Goal: Task Accomplishment & Management: Manage account settings

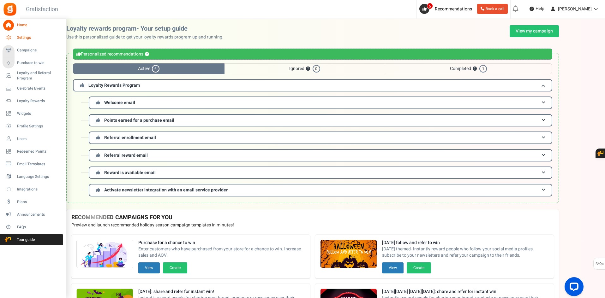
click at [21, 38] on span "Settings" at bounding box center [39, 37] width 44 height 5
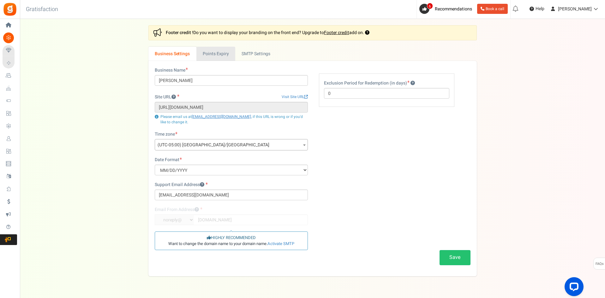
click at [218, 51] on link "Points Expiry" at bounding box center [215, 54] width 39 height 14
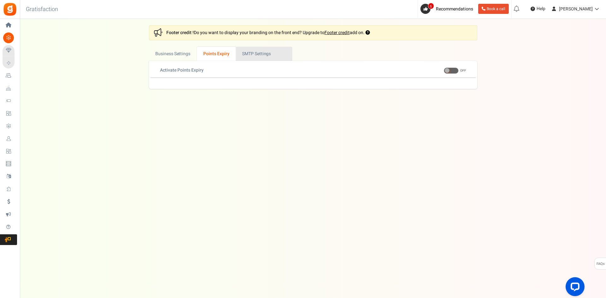
click at [258, 52] on link "Active SMTP Settings" at bounding box center [264, 54] width 57 height 14
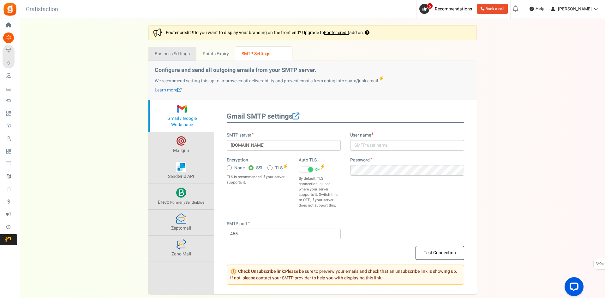
click at [186, 59] on link "Business Settings" at bounding box center [172, 54] width 48 height 14
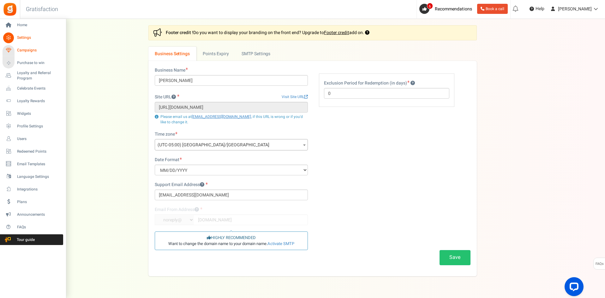
click at [38, 55] on link "Campaigns" at bounding box center [33, 50] width 61 height 11
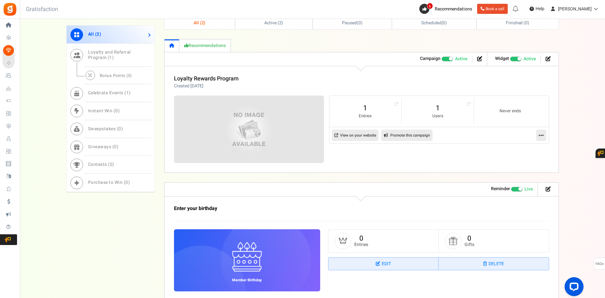
scroll to position [258, 0]
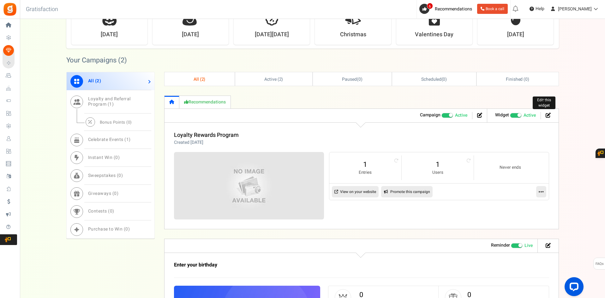
click at [548, 116] on icon at bounding box center [548, 115] width 5 height 5
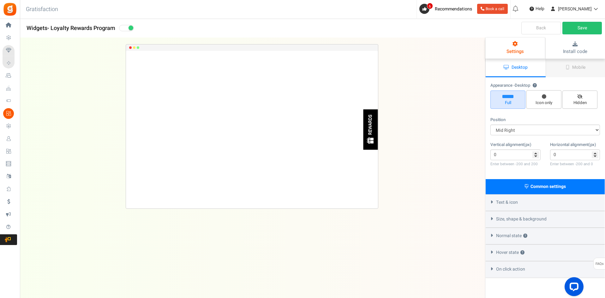
scroll to position [51, 0]
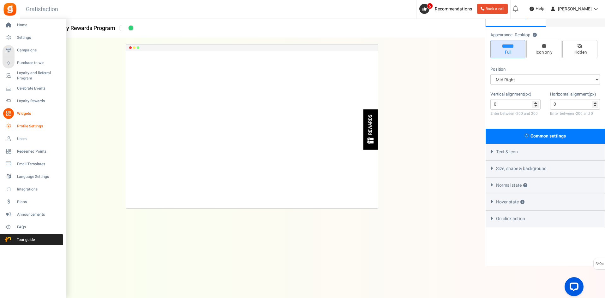
click at [39, 127] on span "Profile Settings" at bounding box center [39, 126] width 44 height 5
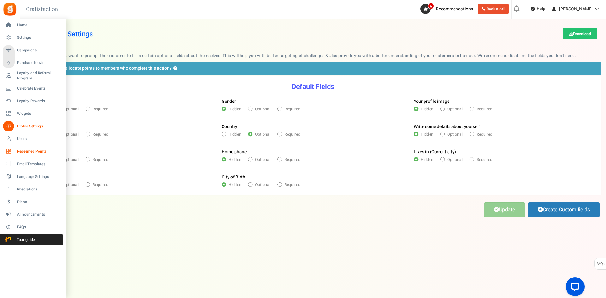
click at [15, 149] on link "Redeemed Points" at bounding box center [33, 151] width 61 height 11
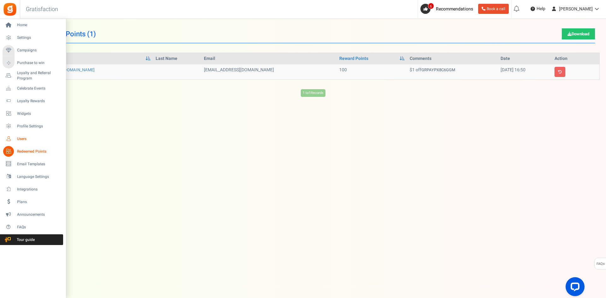
click at [31, 138] on span "Users" at bounding box center [39, 138] width 44 height 5
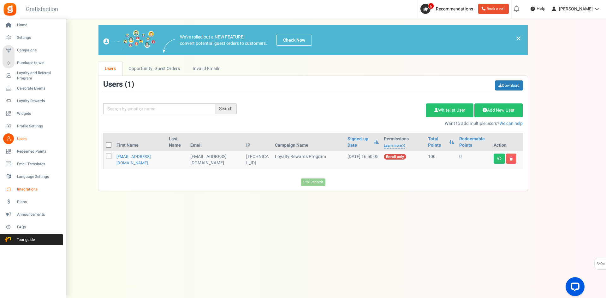
click at [22, 187] on span "Integrations" at bounding box center [39, 189] width 44 height 5
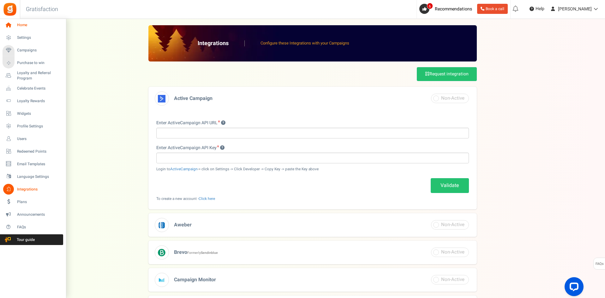
click at [20, 29] on link "Home" at bounding box center [33, 25] width 61 height 11
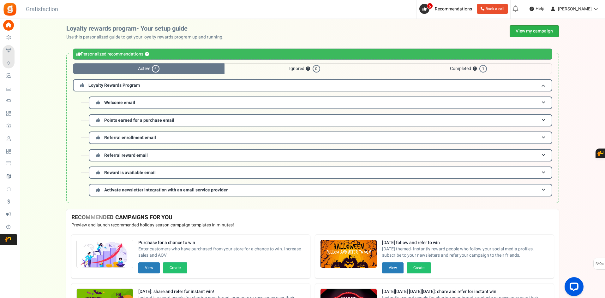
click at [537, 31] on link "View my campaign" at bounding box center [534, 31] width 49 height 12
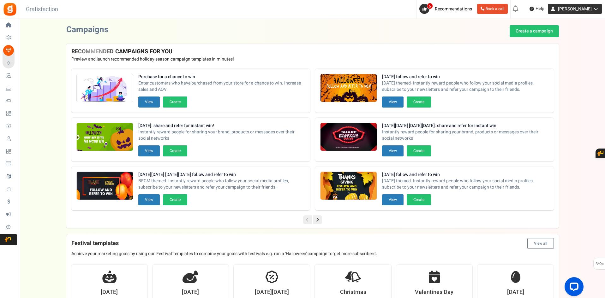
click at [588, 11] on span "[PERSON_NAME]" at bounding box center [575, 9] width 34 height 7
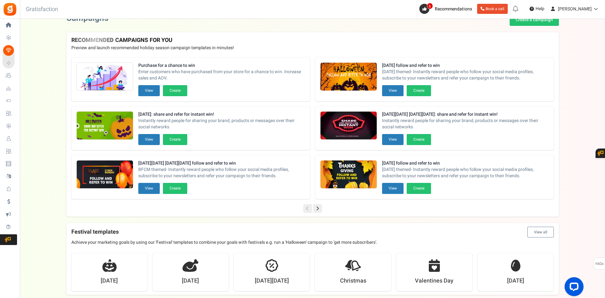
scroll to position [32, 0]
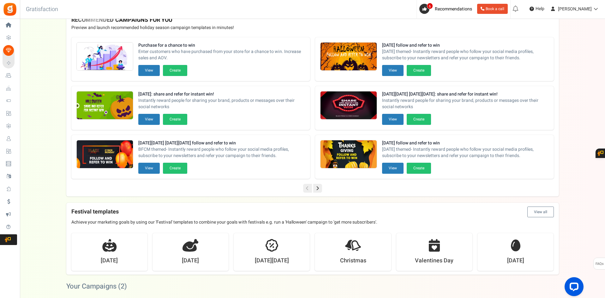
drag, startPoint x: 543, startPoint y: 174, endPoint x: 178, endPoint y: 34, distance: 390.9
click at [178, 34] on div "Purchase for a chance to win Enter customers who have purchased from your store…" at bounding box center [312, 108] width 493 height 152
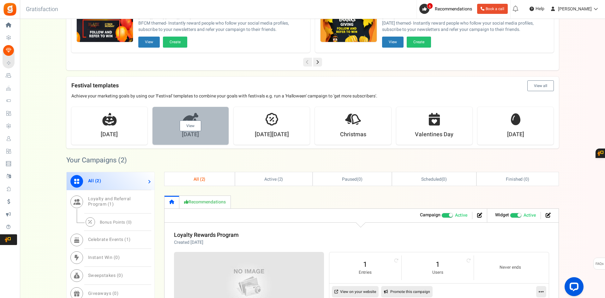
scroll to position [284, 0]
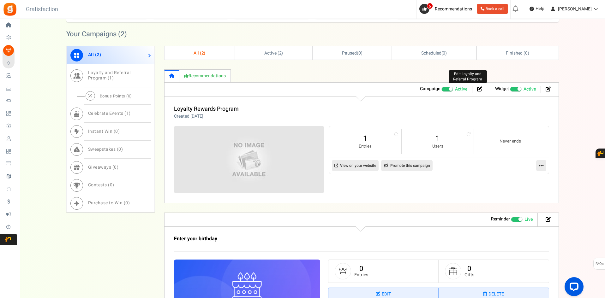
click at [481, 91] on icon at bounding box center [479, 89] width 5 height 5
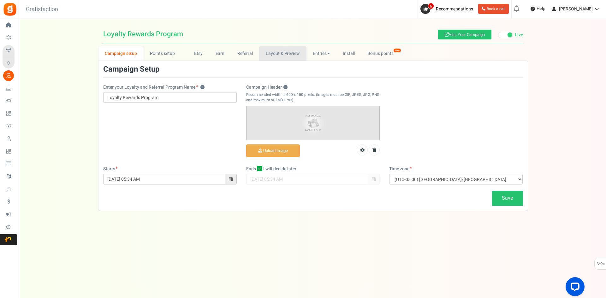
click at [283, 54] on link "Layout & Preview" at bounding box center [282, 53] width 47 height 14
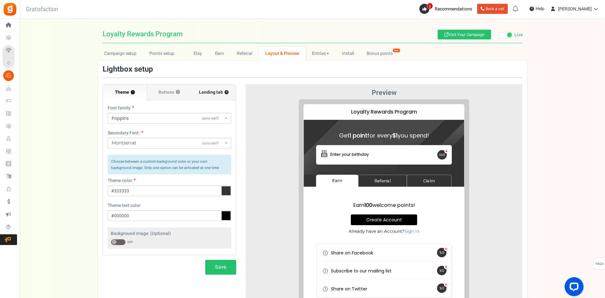
click at [211, 95] on span "Landing tab ?" at bounding box center [214, 92] width 30 height 6
click at [0, 0] on input "Landing tab ?" at bounding box center [0, 0] width 0 height 0
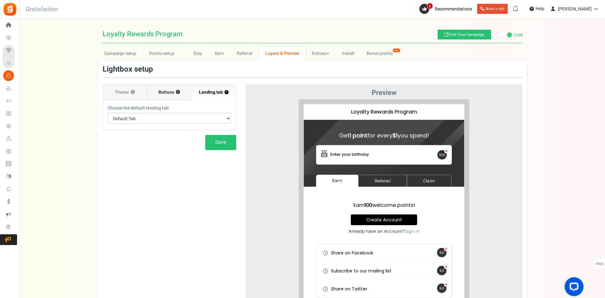
click at [183, 97] on label "Buttons ?" at bounding box center [169, 93] width 44 height 16
click at [0, 0] on input "Buttons ?" at bounding box center [0, 0] width 0 height 0
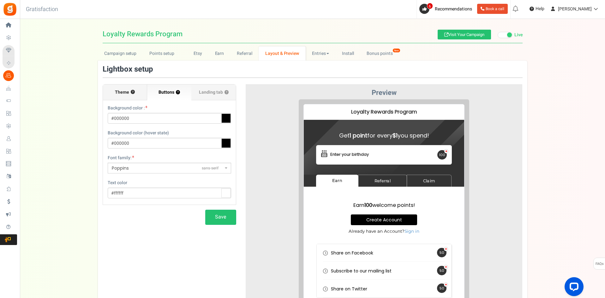
click at [132, 96] on label "Theme ?" at bounding box center [125, 93] width 44 height 16
click at [0, 0] on input "Theme ?" at bounding box center [0, 0] width 0 height 0
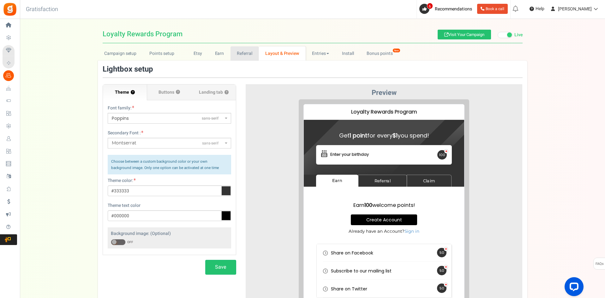
click at [241, 59] on link "Referral" at bounding box center [244, 53] width 28 height 14
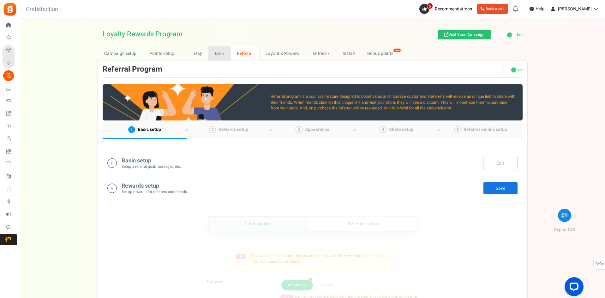
click at [219, 57] on link "Earn" at bounding box center [219, 53] width 22 height 14
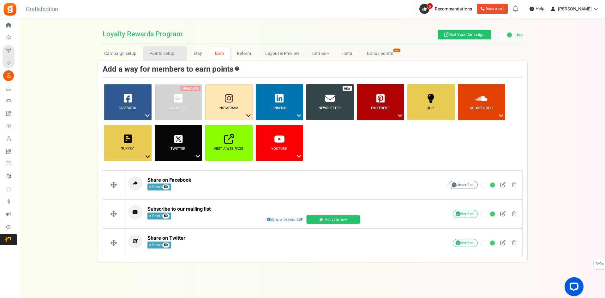
click at [168, 54] on link "Points setup New" at bounding box center [165, 53] width 44 height 14
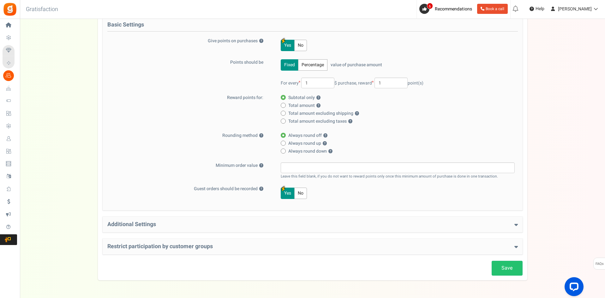
scroll to position [59, 0]
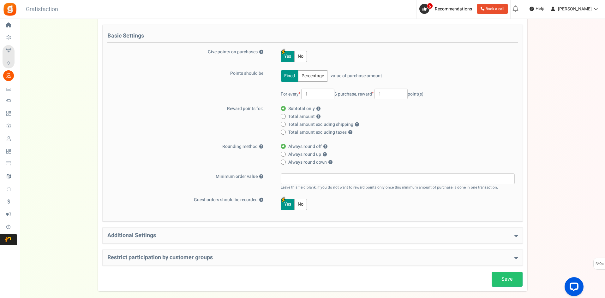
click at [180, 237] on h4 "Additional Settings" at bounding box center [312, 236] width 410 height 6
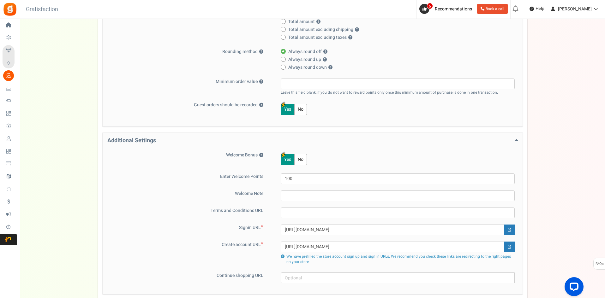
scroll to position [217, 0]
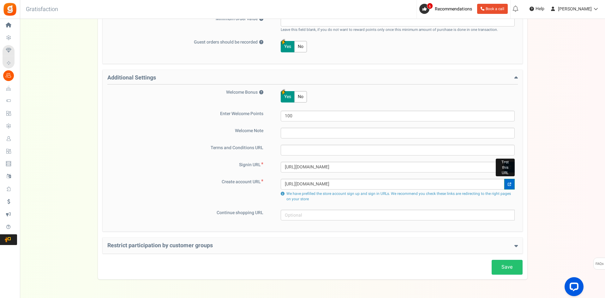
click at [513, 188] on link at bounding box center [509, 184] width 10 height 11
click at [389, 182] on input "[URL][DOMAIN_NAME]" at bounding box center [393, 184] width 224 height 11
paste input "rewards.html?store-page=Rewards-c125593504"
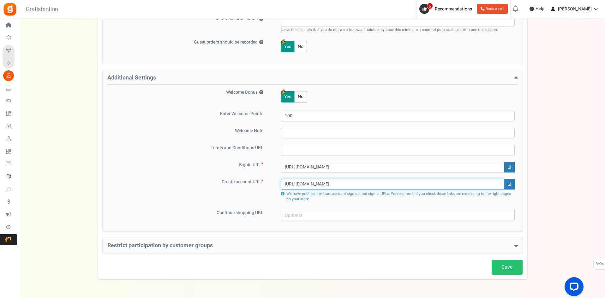
type input "[URL][DOMAIN_NAME]"
click at [393, 166] on input "[URL][DOMAIN_NAME]" at bounding box center [393, 167] width 224 height 11
paste input "rewards.html?store-page=Rewards-c125593504"
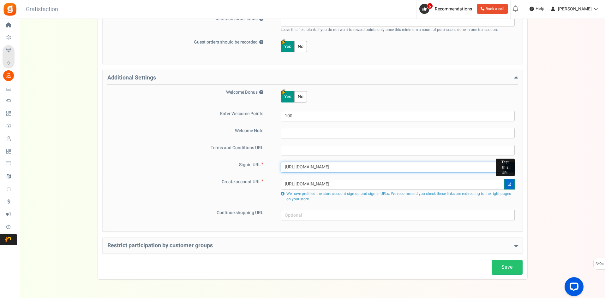
type input "[URL][DOMAIN_NAME]"
click at [511, 186] on link at bounding box center [509, 184] width 10 height 11
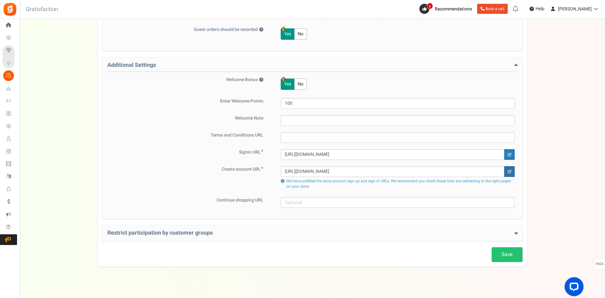
scroll to position [237, 0]
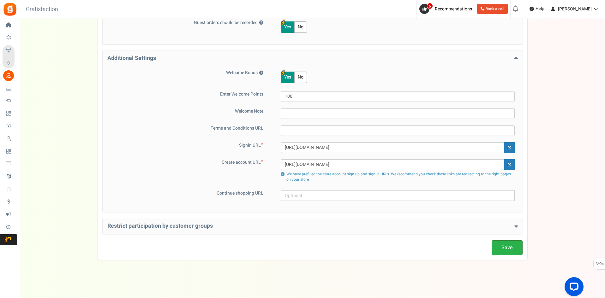
click at [505, 248] on link "Save" at bounding box center [507, 248] width 31 height 15
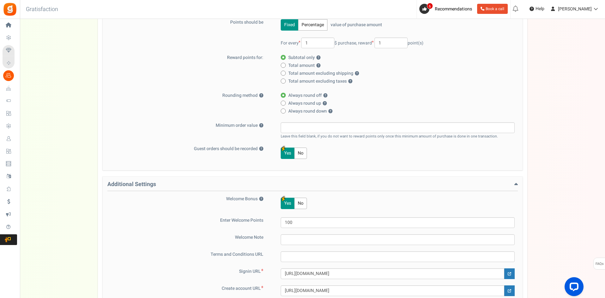
scroll to position [0, 0]
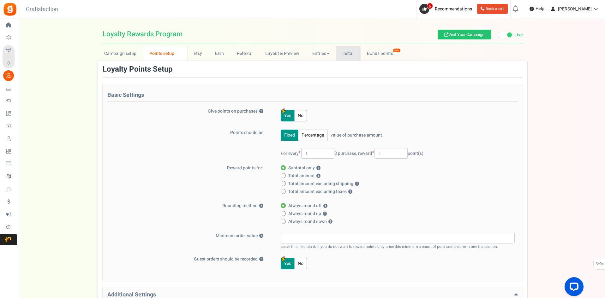
click at [346, 54] on link "Install" at bounding box center [348, 53] width 25 height 14
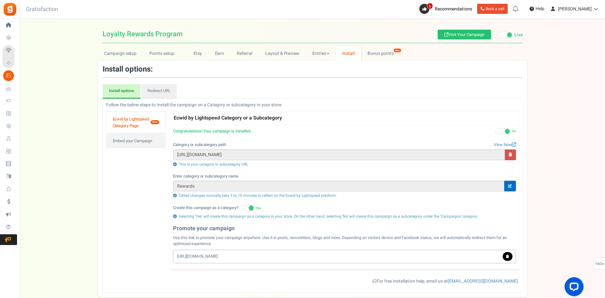
click at [507, 188] on link at bounding box center [510, 186] width 12 height 11
type input "Rewards"
click at [124, 127] on link "Ecwid by Lightspeed Category Page New" at bounding box center [136, 122] width 60 height 22
click at [506, 147] on link "View Now" at bounding box center [505, 145] width 22 height 6
click at [209, 165] on div "This is your category or subcategory URL" at bounding box center [344, 164] width 343 height 5
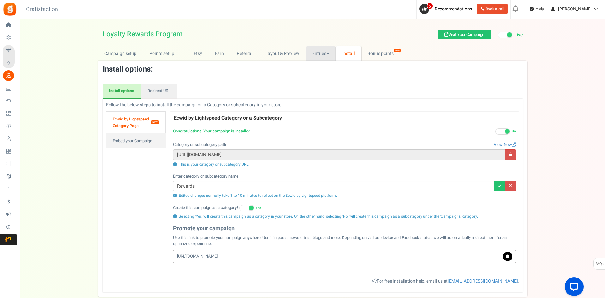
click at [321, 53] on link "Entries" at bounding box center [321, 53] width 30 height 14
click at [329, 79] on link "Referral entries" at bounding box center [331, 76] width 51 height 9
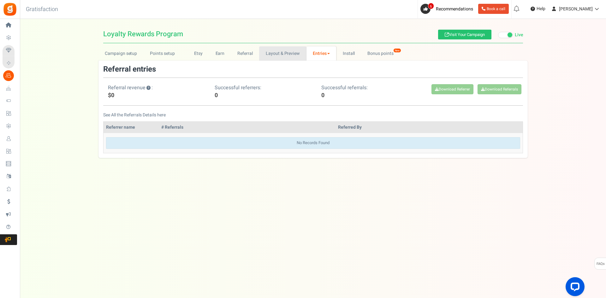
click at [288, 52] on link "Layout & Preview" at bounding box center [282, 53] width 47 height 14
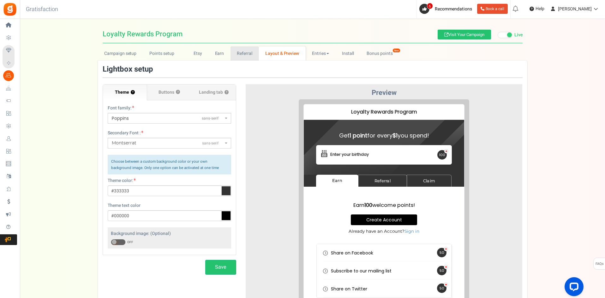
click at [235, 54] on link "Referral" at bounding box center [244, 53] width 28 height 14
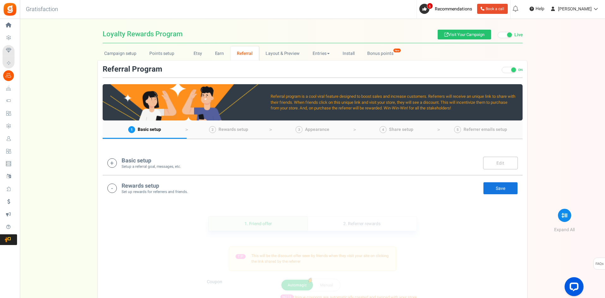
click at [139, 166] on small "Setup a referral goal, messages, etc." at bounding box center [151, 166] width 59 height 5
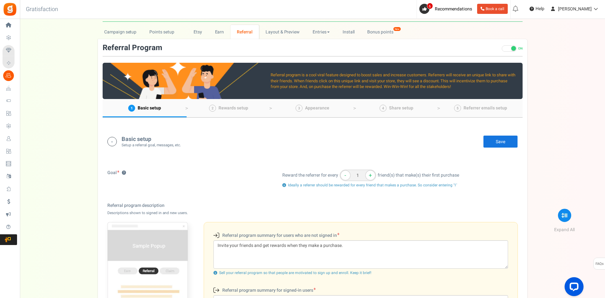
scroll to position [6, 0]
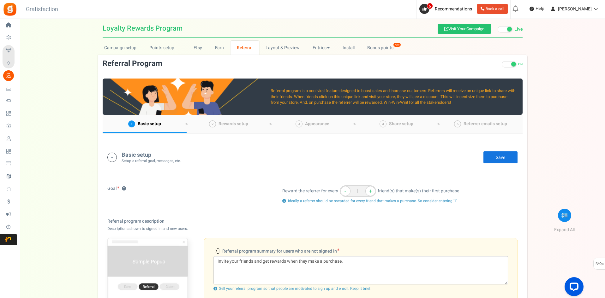
click at [503, 160] on link "Save" at bounding box center [500, 157] width 35 height 13
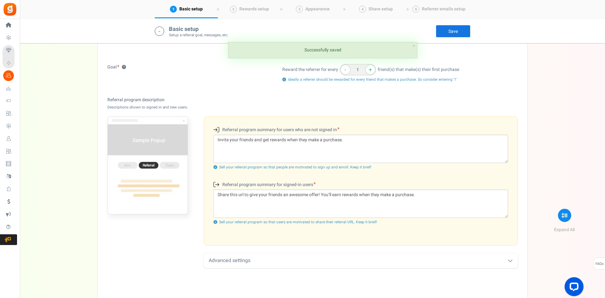
scroll to position [132, 0]
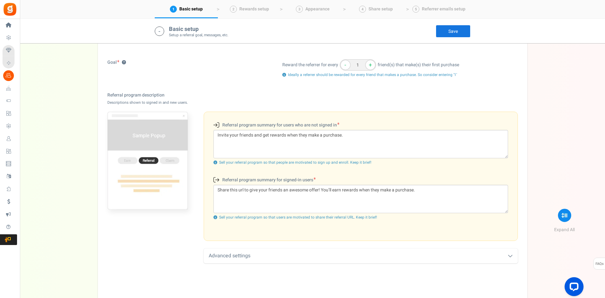
click at [277, 260] on div "Advanced settings" at bounding box center [361, 256] width 314 height 15
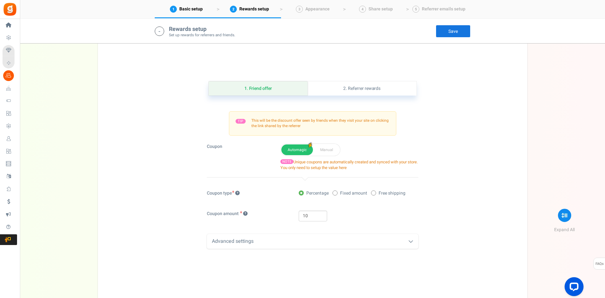
scroll to position [443, 0]
click at [316, 242] on div "Advanced settings" at bounding box center [313, 242] width 212 height 15
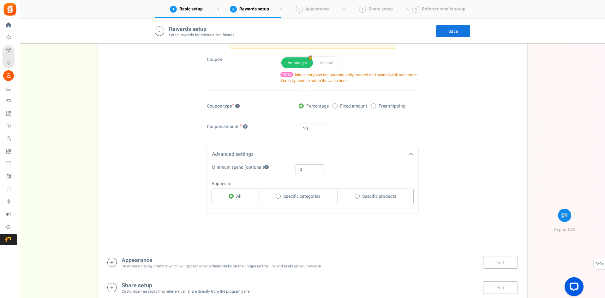
scroll to position [537, 0]
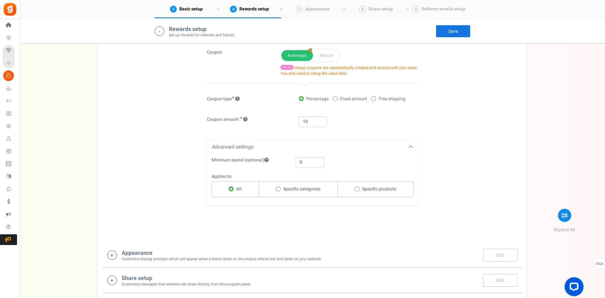
click at [319, 232] on div "1. Friend offer Paused! Coupons over. Upload now! 2. Referrer rewards Paused! C…" at bounding box center [313, 105] width 420 height 269
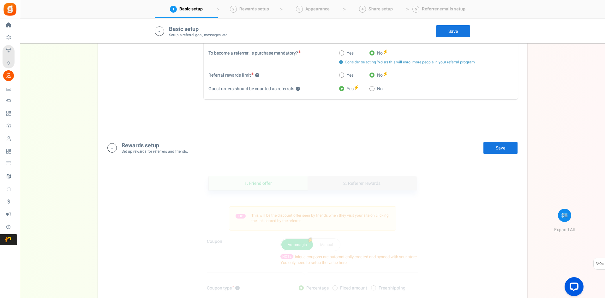
click at [353, 186] on link "2. Referrer rewards" at bounding box center [362, 183] width 109 height 14
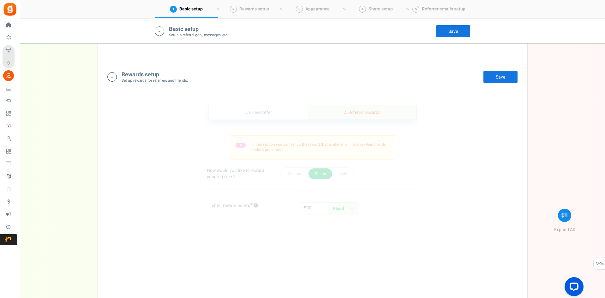
scroll to position [380, 0]
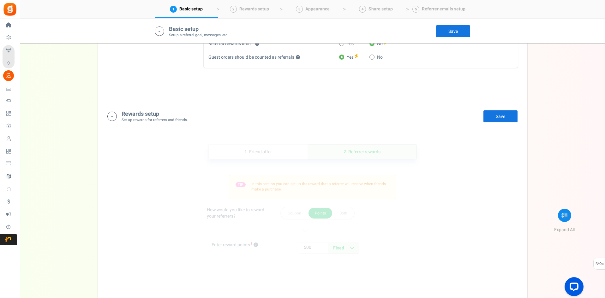
click at [495, 121] on link "Save" at bounding box center [500, 116] width 35 height 13
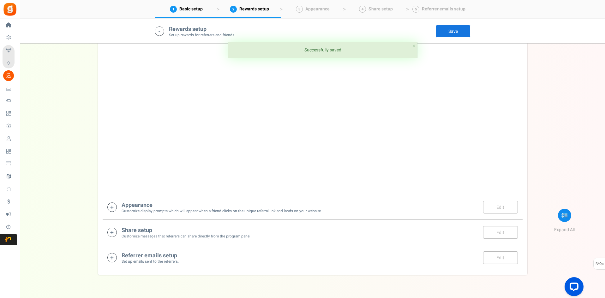
scroll to position [601, 0]
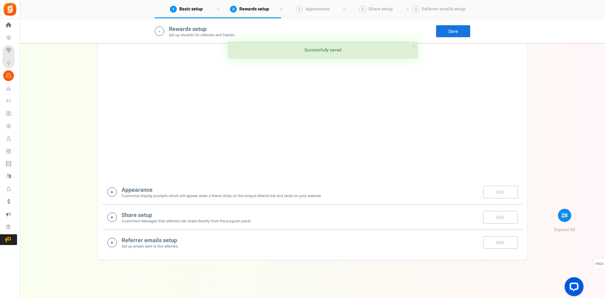
click at [119, 190] on div "Appearance Customize display prompts which will appear when a friend clicks on …" at bounding box center [312, 192] width 410 height 13
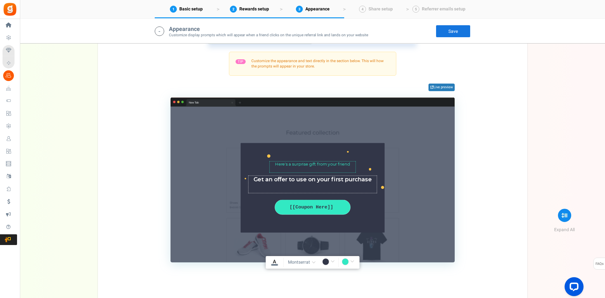
scroll to position [884, 0]
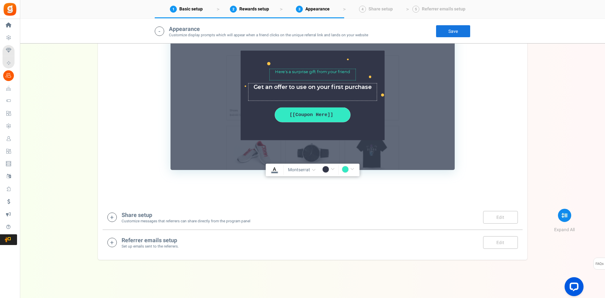
click at [124, 220] on small "Customize messages that referrers can share directly from the program panel" at bounding box center [186, 221] width 129 height 5
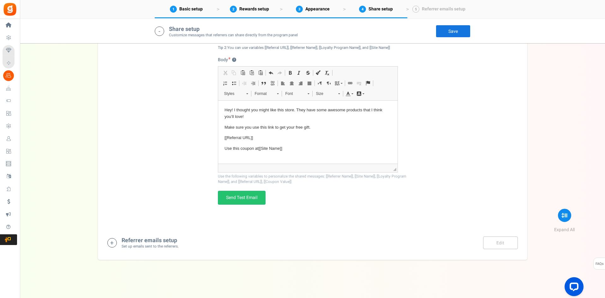
click at [134, 242] on h4 "Referrer emails setup" at bounding box center [150, 241] width 57 height 6
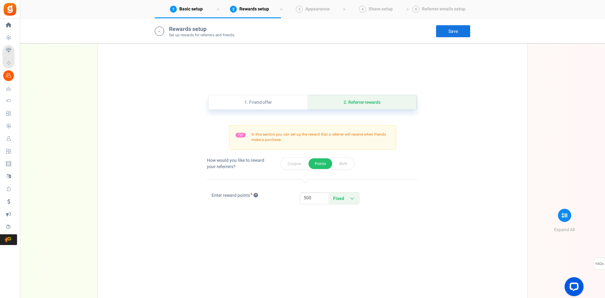
scroll to position [381, 0]
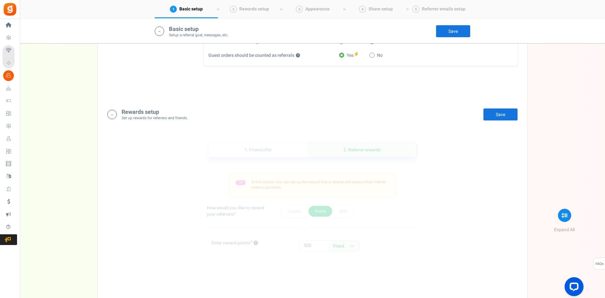
click at [463, 26] on link "Save" at bounding box center [453, 31] width 35 height 13
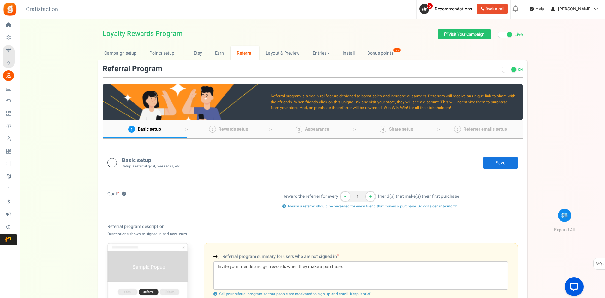
scroll to position [0, 0]
click at [219, 128] on span "Rewards setup" at bounding box center [233, 129] width 30 height 7
click at [219, 57] on link "Earn" at bounding box center [219, 53] width 22 height 14
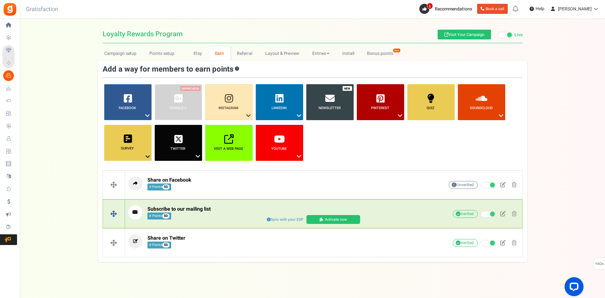
click at [268, 219] on span at bounding box center [269, 220] width 4 height 4
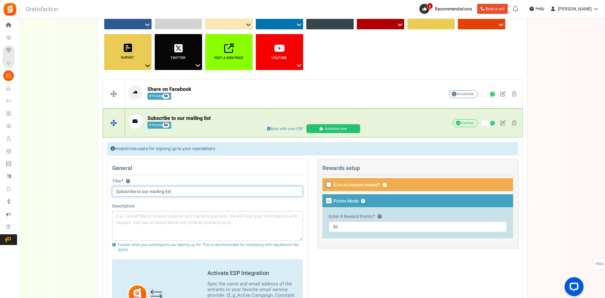
scroll to position [126, 0]
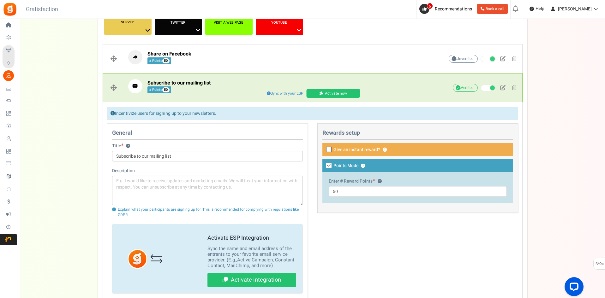
click at [332, 150] on label "Give an instant reward? ?" at bounding box center [417, 149] width 191 height 13
click at [324, 150] on input "Give an instant reward? ?" at bounding box center [322, 150] width 4 height 4
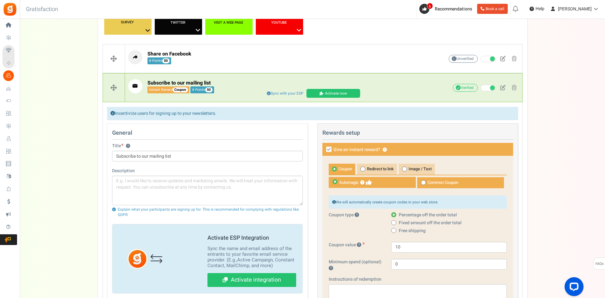
click at [332, 150] on label "Give an instant reward? ?" at bounding box center [417, 149] width 191 height 13
click at [324, 150] on input "Give an instant reward? ?" at bounding box center [322, 150] width 4 height 4
checkbox input "false"
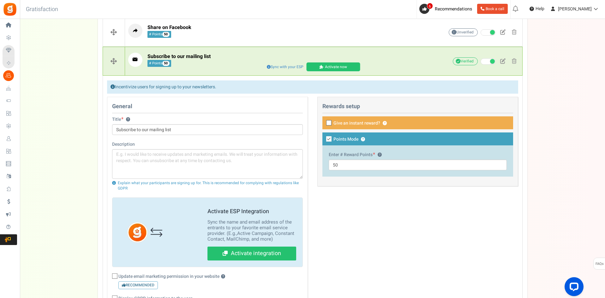
scroll to position [221, 0]
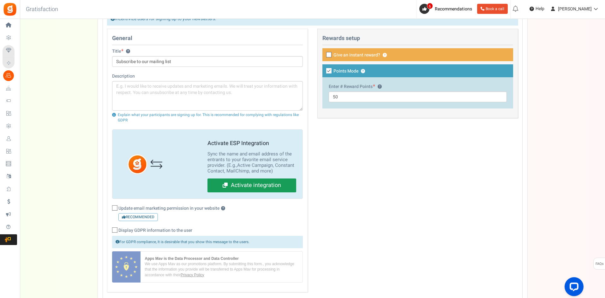
click at [236, 190] on link "Activate integration" at bounding box center [251, 186] width 89 height 14
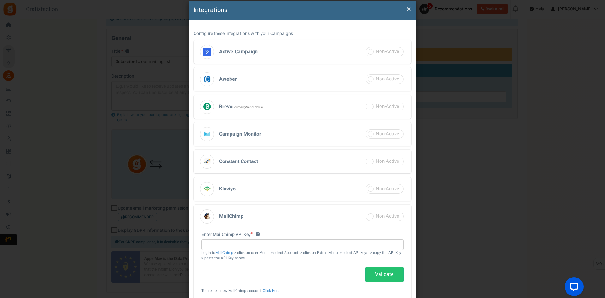
scroll to position [63, 0]
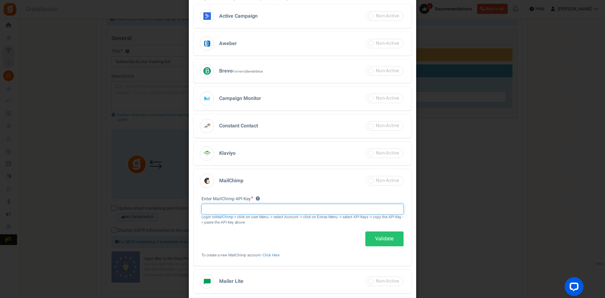
paste input "895ed5ad607fa21918a70a483fcde036-us17"
type input "895ed5ad607fa21918a70a483fcde036-us17"
click at [381, 245] on link "Validate" at bounding box center [384, 239] width 38 height 15
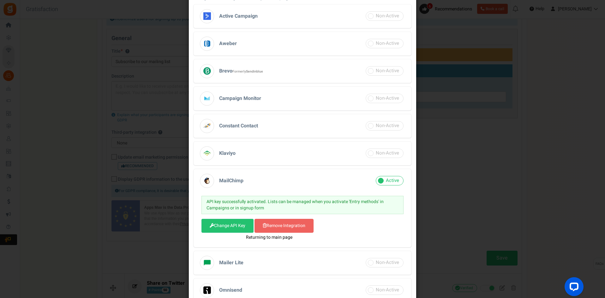
select select "3"
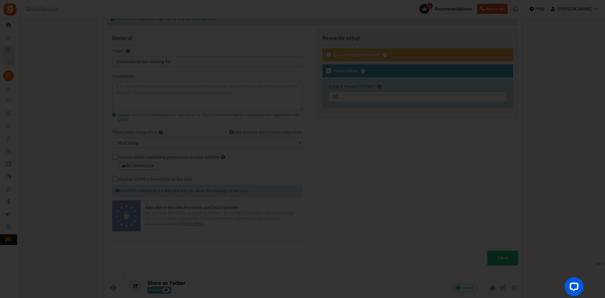
scroll to position [268, 0]
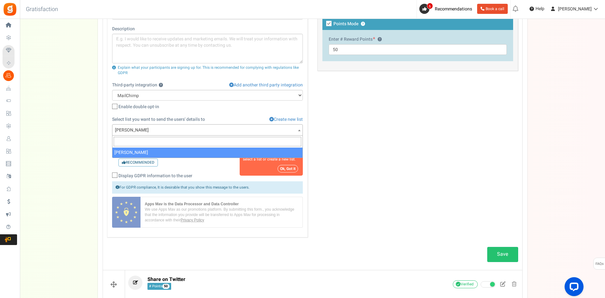
click at [218, 129] on span "[PERSON_NAME]" at bounding box center [207, 130] width 190 height 11
click at [386, 158] on div "General Title ? Subscribe to our mailing list Description Explain what your par…" at bounding box center [312, 112] width 421 height 263
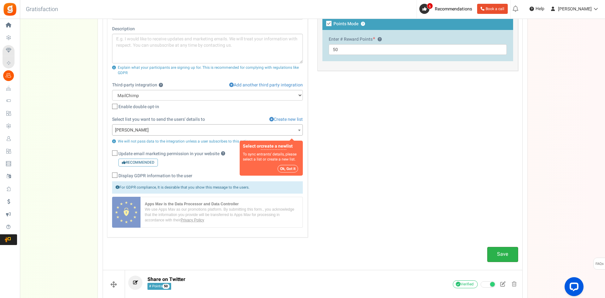
click at [504, 258] on link "Save" at bounding box center [502, 254] width 31 height 15
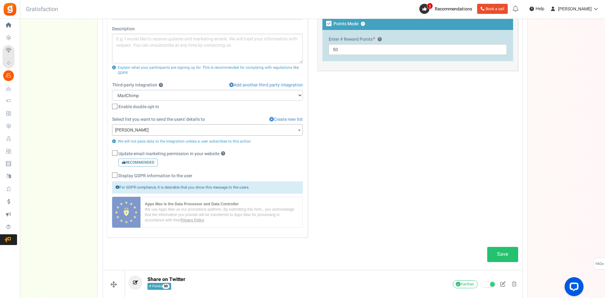
click at [212, 153] on span "Update email marketing permission in your website ? Recommended" at bounding box center [171, 159] width 107 height 16
click at [110, 153] on input "Update email marketing permission in your website ? Recommended" at bounding box center [108, 154] width 4 height 4
checkbox input "true"
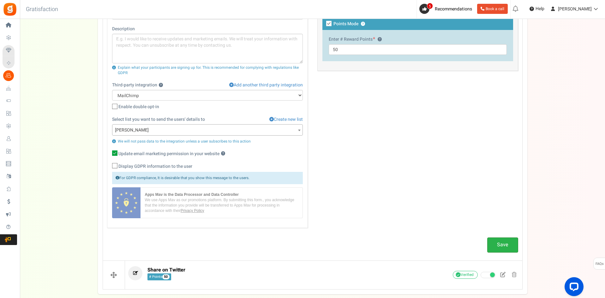
click at [506, 248] on link "Save" at bounding box center [502, 245] width 31 height 15
click at [117, 177] on span at bounding box center [118, 178] width 4 height 4
click at [119, 167] on span "Display GDPR information to the user" at bounding box center [155, 167] width 74 height 6
click at [110, 167] on input "Display GDPR information to the user" at bounding box center [108, 167] width 4 height 4
checkbox input "true"
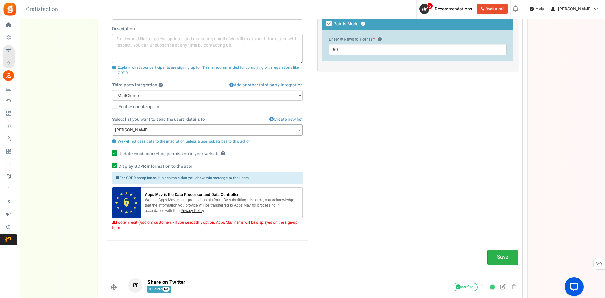
click at [501, 260] on link "Save" at bounding box center [502, 257] width 31 height 15
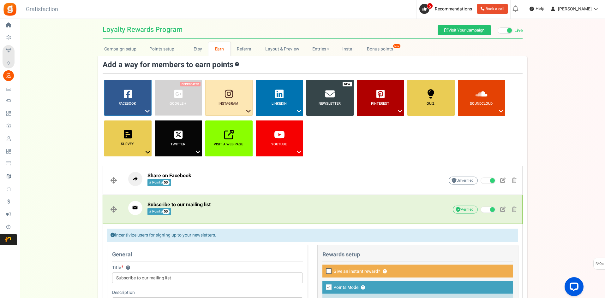
scroll to position [0, 0]
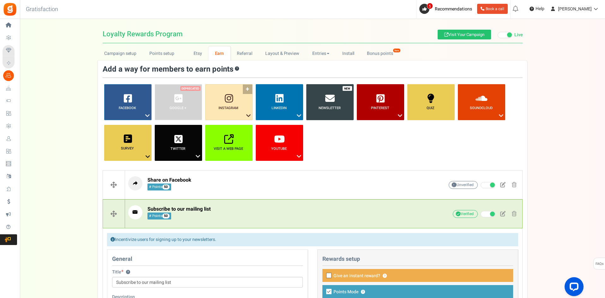
click at [223, 113] on link "Instagram ?" at bounding box center [228, 102] width 47 height 36
click at [250, 89] on link "Instagram ?" at bounding box center [228, 102] width 47 height 36
click at [235, 117] on link "Instagram ?" at bounding box center [228, 102] width 47 height 36
click at [241, 130] on link "Follow on Instagram" at bounding box center [229, 127] width 51 height 8
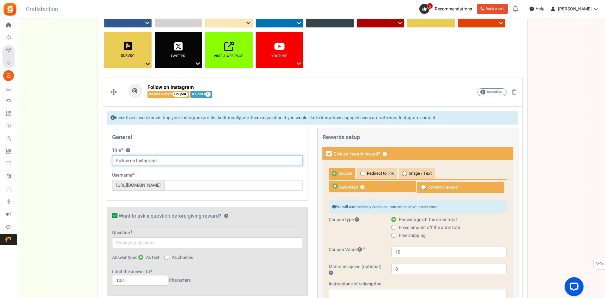
scroll to position [95, 0]
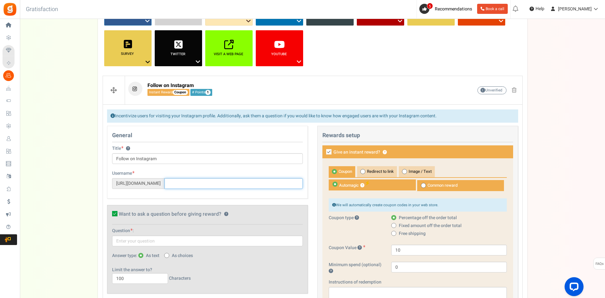
click at [221, 182] on input "text" at bounding box center [233, 183] width 138 height 11
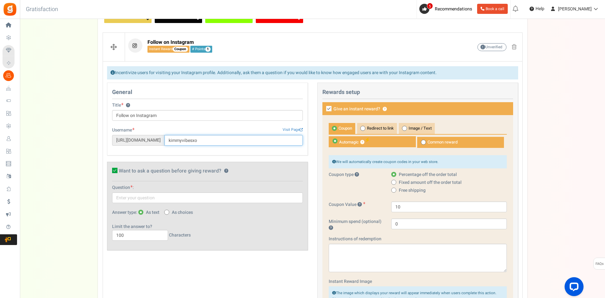
scroll to position [158, 0]
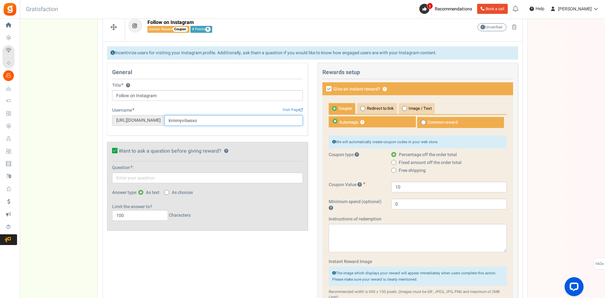
type input "kimmyvibesxo"
click at [181, 152] on span "Want to ask a question before giving reward?" at bounding box center [170, 152] width 103 height 6
click at [110, 152] on input "Want to ask a question before giving reward? ?" at bounding box center [108, 152] width 4 height 4
checkbox input "false"
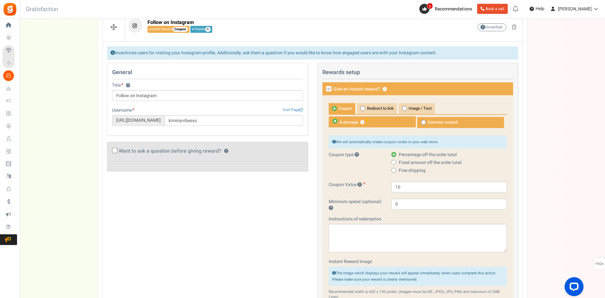
click at [329, 88] on icon at bounding box center [328, 88] width 5 height 5
click at [324, 88] on input "Give an instant reward? ?" at bounding box center [322, 89] width 4 height 4
checkbox input "false"
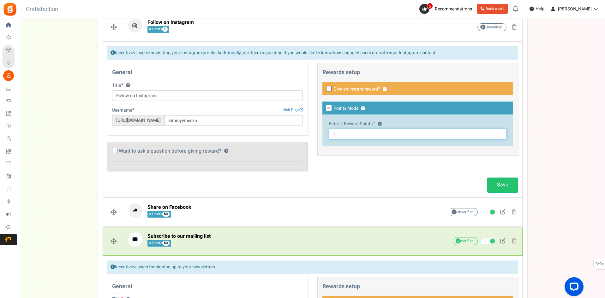
click at [363, 134] on input "1" at bounding box center [418, 134] width 178 height 11
type input "50"
click at [502, 186] on link "Save" at bounding box center [502, 185] width 31 height 15
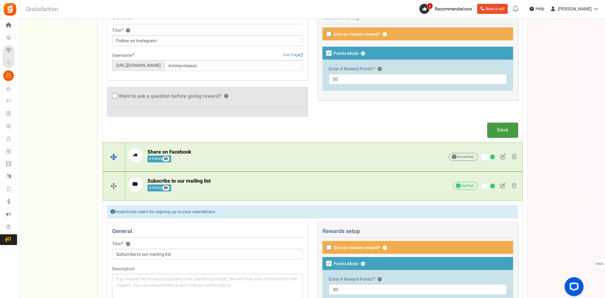
scroll to position [95, 0]
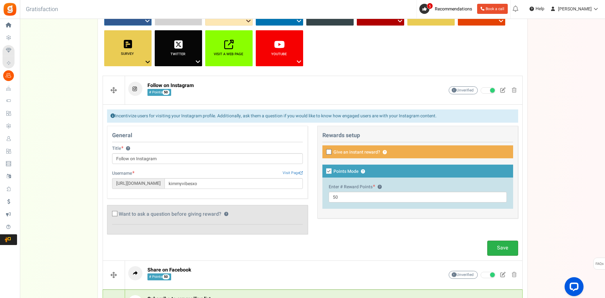
click at [499, 248] on link "Save" at bounding box center [502, 248] width 31 height 15
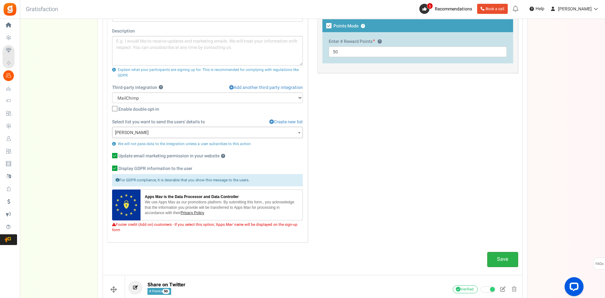
click at [502, 265] on link "Save" at bounding box center [502, 259] width 31 height 15
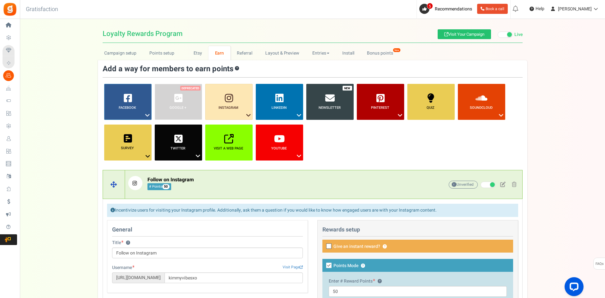
scroll to position [0, 0]
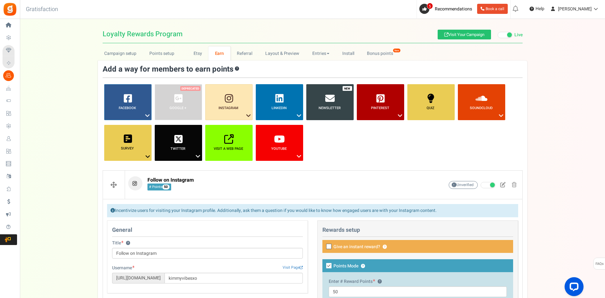
click at [430, 158] on ul "Facebook ? Visit on Facebook Share on Facebook Google + ? ? ?" at bounding box center [313, 124] width 420 height 81
click at [131, 146] on b "Survey" at bounding box center [127, 148] width 13 height 5
click at [133, 177] on link "Single Choice List" at bounding box center [128, 176] width 51 height 8
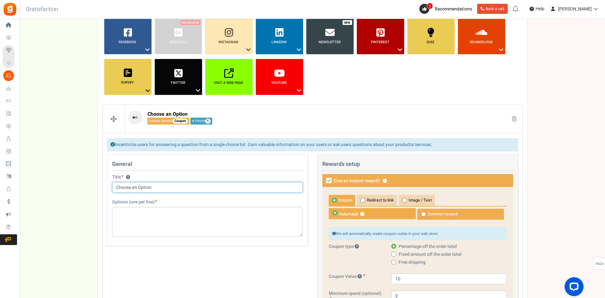
scroll to position [63, 0]
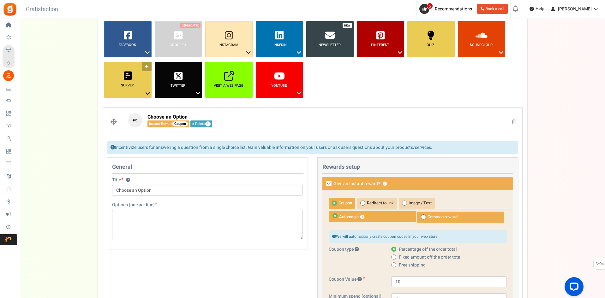
click at [140, 90] on link "Survey ?" at bounding box center [127, 80] width 47 height 36
click at [130, 121] on link "Multi Choice List" at bounding box center [128, 121] width 51 height 8
click at [131, 91] on link "Survey ?" at bounding box center [127, 80] width 47 height 36
click at [139, 113] on link "Single Choice List" at bounding box center [128, 113] width 51 height 8
click at [139, 84] on span "Survey ?" at bounding box center [128, 85] width 48 height 5
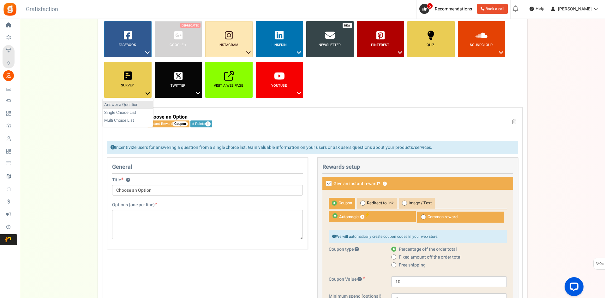
click at [145, 103] on link "Answer a Question" at bounding box center [128, 105] width 51 height 8
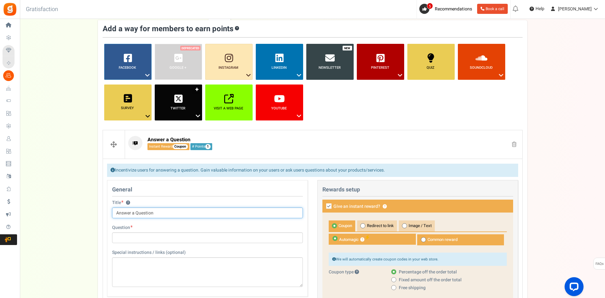
scroll to position [0, 0]
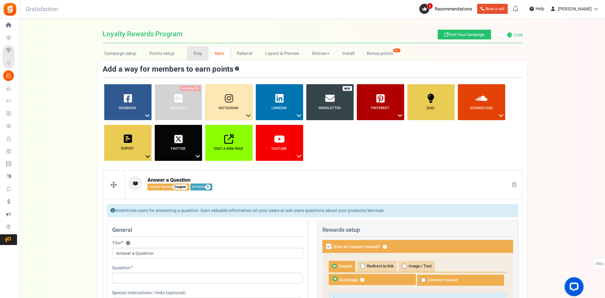
click at [202, 54] on link "Etsy" at bounding box center [197, 53] width 21 height 14
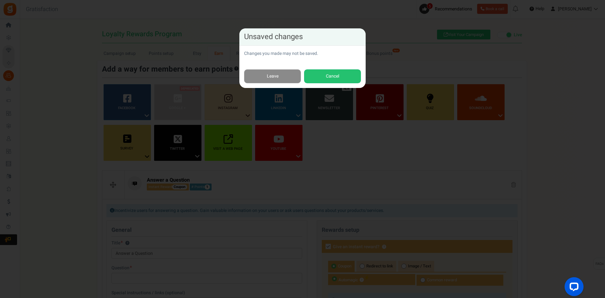
click at [293, 77] on link "Leave" at bounding box center [272, 76] width 57 height 14
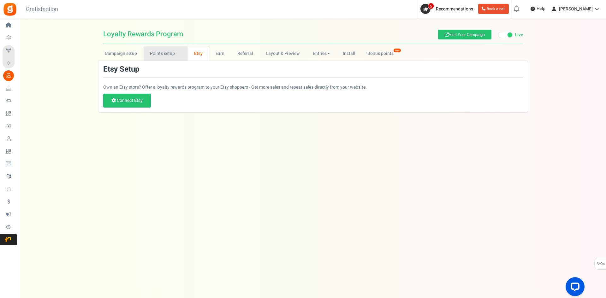
click at [161, 50] on link "Points setup New" at bounding box center [166, 53] width 44 height 14
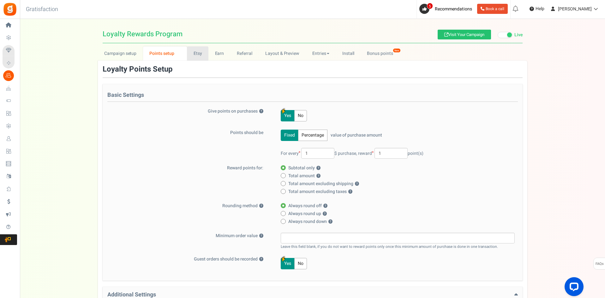
click at [195, 54] on link "Etsy" at bounding box center [197, 53] width 21 height 14
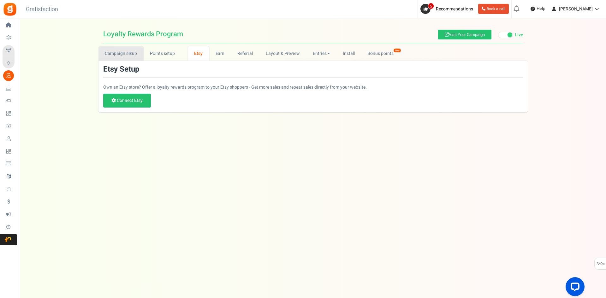
click at [142, 57] on link "Campaign setup" at bounding box center [121, 53] width 45 height 14
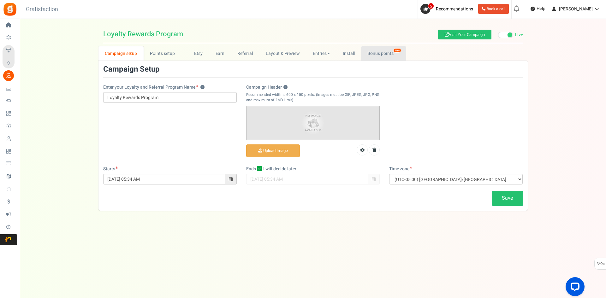
click at [378, 56] on link "Bonus points New" at bounding box center [383, 53] width 45 height 14
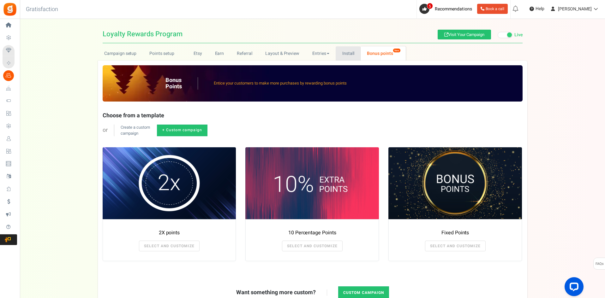
click at [340, 57] on link "Install" at bounding box center [348, 53] width 25 height 14
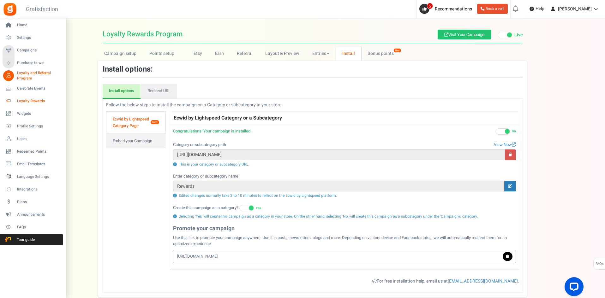
click at [44, 97] on link "Loyalty Rewards" at bounding box center [33, 101] width 61 height 11
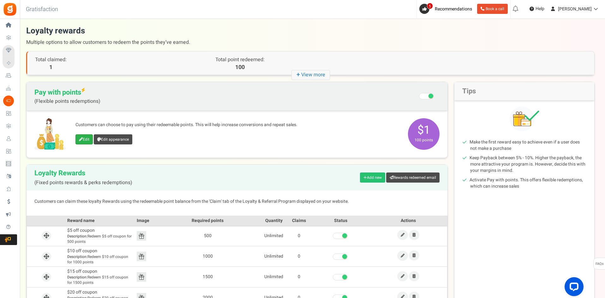
click at [84, 141] on link "Edit" at bounding box center [83, 140] width 17 height 10
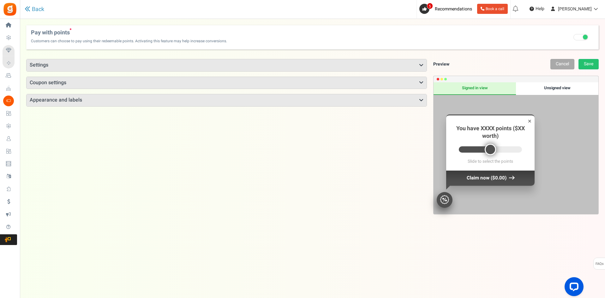
click at [554, 87] on div "Unsigned view" at bounding box center [557, 88] width 82 height 13
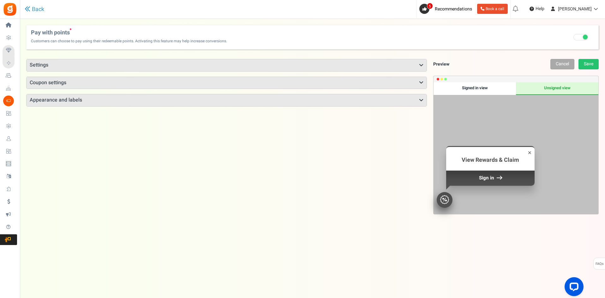
click at [487, 90] on div "Signed in view" at bounding box center [474, 88] width 82 height 13
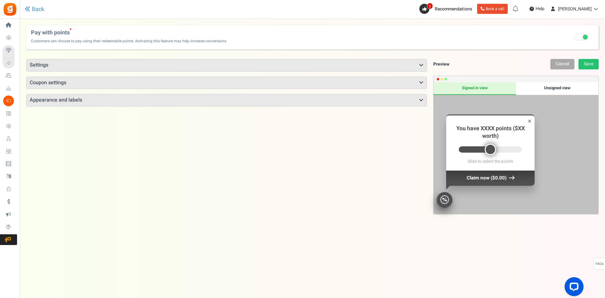
click at [37, 60] on h3 "Settings" at bounding box center [227, 65] width 400 height 12
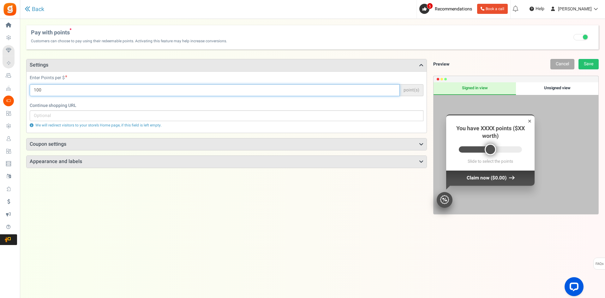
click at [75, 92] on input "100" at bounding box center [215, 90] width 370 height 12
type input "100"
click at [178, 226] on div "Points mode Recommended Selecting this may reduce participation Allow customers…" at bounding box center [226, 180] width 401 height 242
click at [153, 145] on h3 "Coupon settings" at bounding box center [227, 145] width 400 height 12
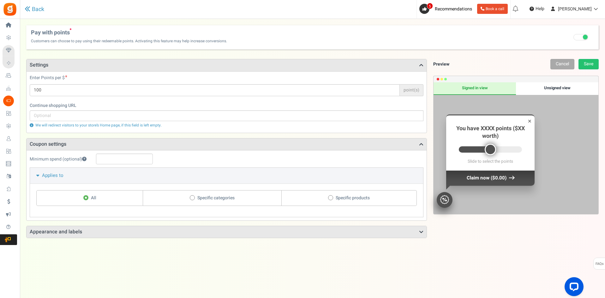
click at [150, 233] on h3 "Appearance and labels" at bounding box center [227, 232] width 400 height 12
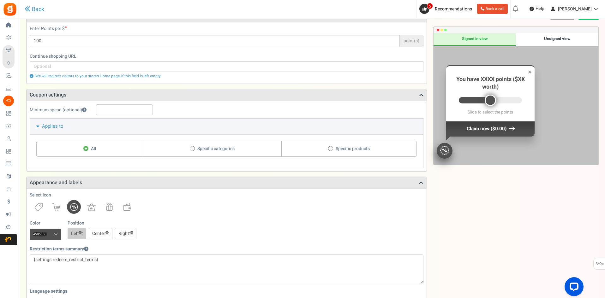
scroll to position [158, 0]
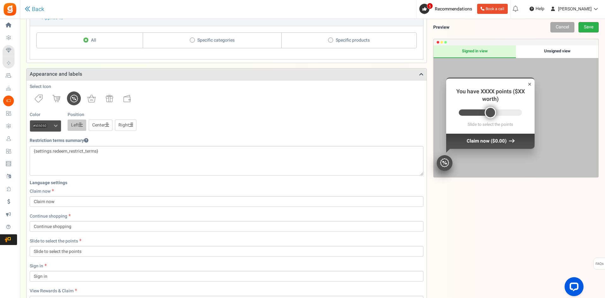
click at [582, 26] on link "Save" at bounding box center [588, 27] width 20 height 10
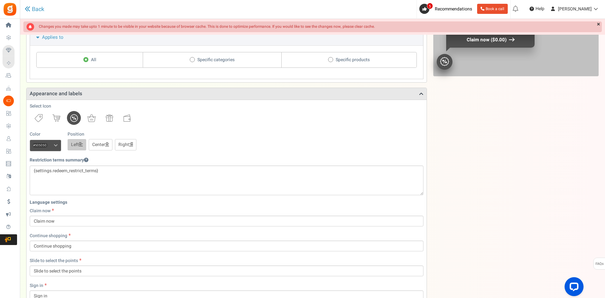
scroll to position [21, 0]
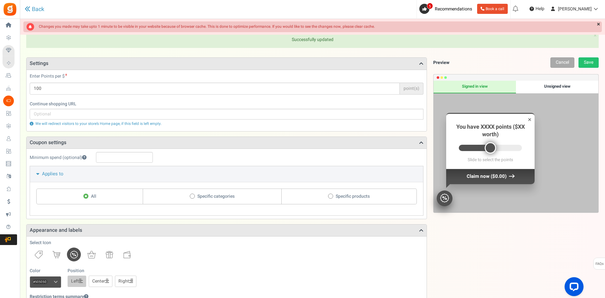
click at [430, 10] on body "Install now Back to Home Back to program setup Home Settings Campaigns Purchase…" at bounding box center [302, 278] width 605 height 599
click at [427, 8] on icon at bounding box center [424, 9] width 4 height 4
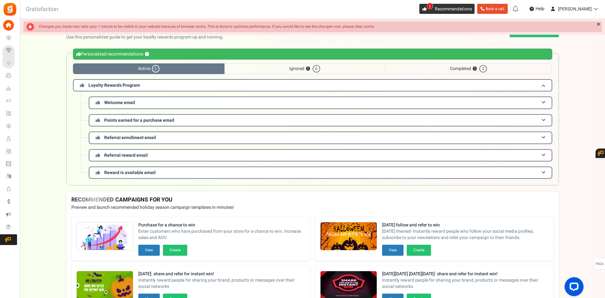
click at [448, 5] on link "5 Recommendations" at bounding box center [446, 9] width 55 height 10
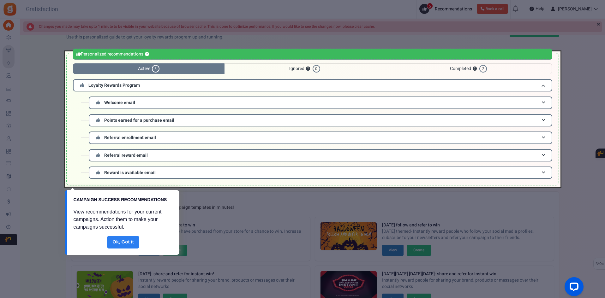
click at [123, 246] on link "Done" at bounding box center [123, 242] width 32 height 13
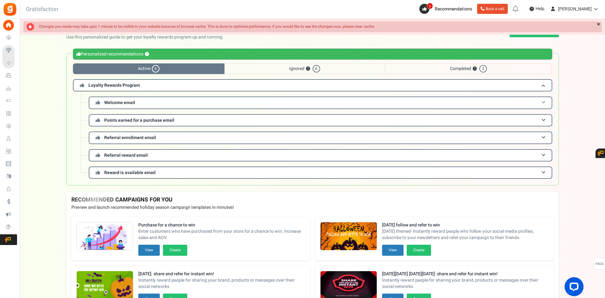
click at [154, 103] on h3 "Welcome email" at bounding box center [320, 103] width 463 height 12
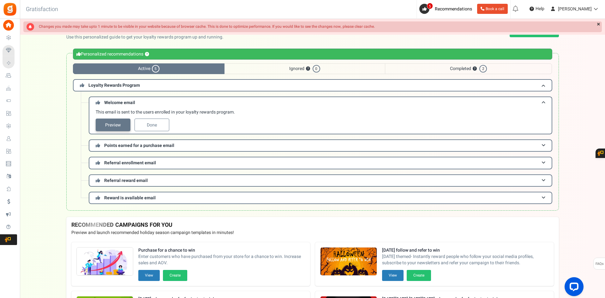
click at [116, 125] on link "Preview" at bounding box center [113, 125] width 35 height 13
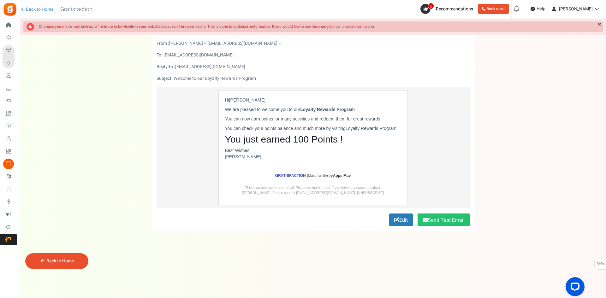
click at [32, 6] on div "Back to Home Back to program setup Gratisfaction" at bounding box center [59, 9] width 81 height 19
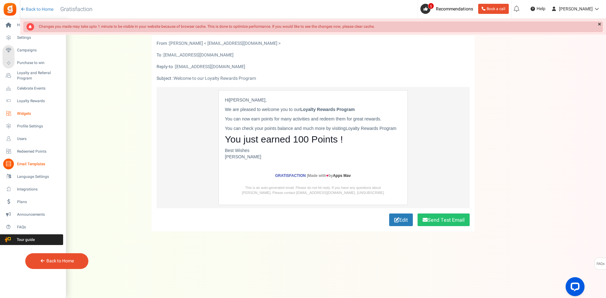
click at [34, 113] on span "Widgets" at bounding box center [39, 113] width 44 height 5
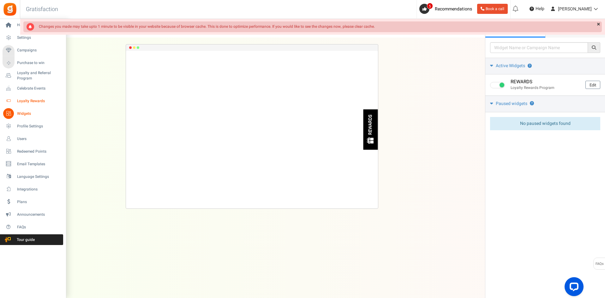
click at [41, 100] on span "Loyalty Rewards" at bounding box center [39, 101] width 44 height 5
click at [46, 89] on span "Celebrate Events" at bounding box center [39, 88] width 44 height 5
click at [28, 102] on span "Loyalty Rewards" at bounding box center [39, 101] width 44 height 5
